Goal: Navigation & Orientation: Find specific page/section

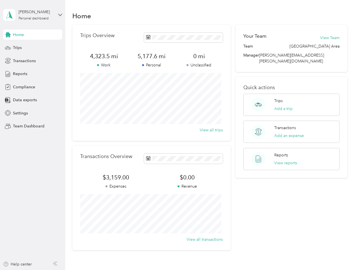
click at [178, 135] on div "Trips Overview 4,323.5 mi Work 5,177.6 mi Personal 0 mi Unclassified View all t…" at bounding box center [151, 83] width 158 height 116
click at [33, 15] on div "[PERSON_NAME]" at bounding box center [36, 12] width 35 height 6
click at [33, 35] on div "You’re signed in as [PERSON_NAME][EMAIL_ADDRESS][PERSON_NAME][DOMAIN_NAME] Team…" at bounding box center [94, 49] width 182 height 57
click at [8, 35] on div "You’re signed in as [PERSON_NAME][EMAIL_ADDRESS][PERSON_NAME][DOMAIN_NAME] Team…" at bounding box center [94, 49] width 182 height 57
click at [33, 48] on div "Trips" at bounding box center [32, 48] width 59 height 10
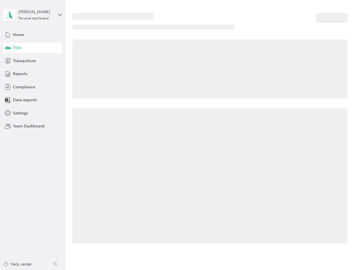
click at [8, 48] on icon at bounding box center [8, 47] width 6 height 3
click at [33, 61] on span "Transactions" at bounding box center [24, 61] width 23 height 6
click at [8, 61] on icon at bounding box center [8, 61] width 6 height 6
click at [33, 74] on div "Reports" at bounding box center [32, 74] width 59 height 10
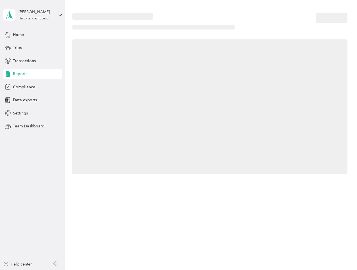
click at [8, 74] on icon at bounding box center [8, 74] width 6 height 6
